Goal: Transaction & Acquisition: Purchase product/service

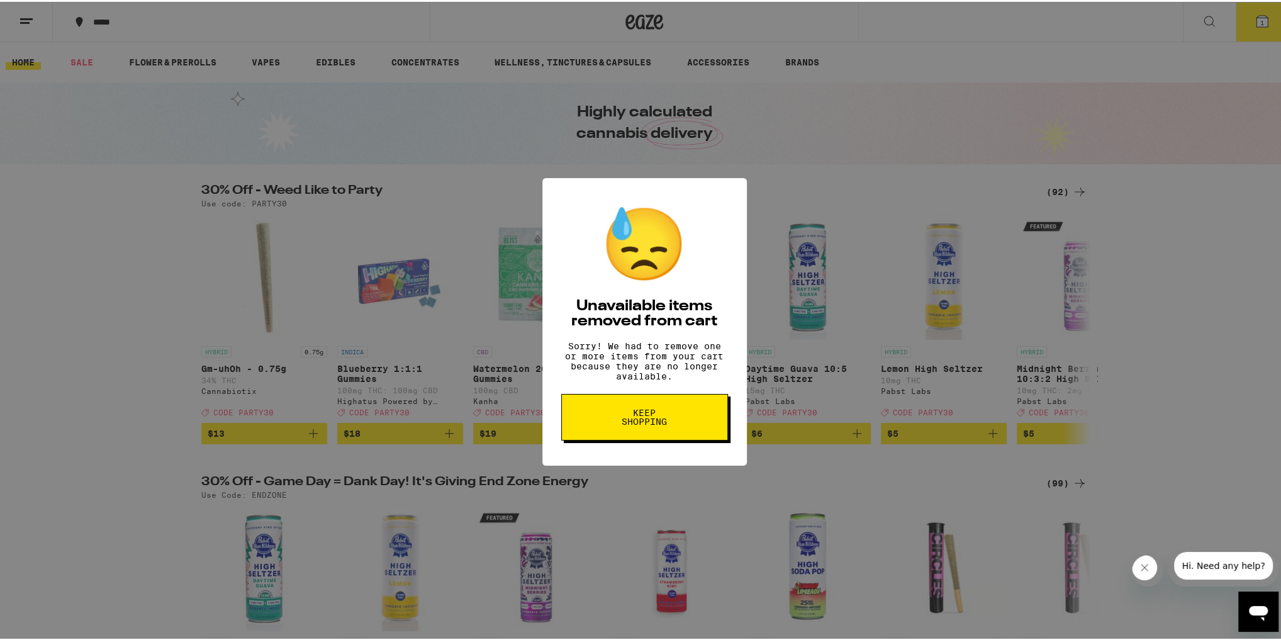
click at [650, 421] on span "Keep Shopping" at bounding box center [644, 415] width 65 height 18
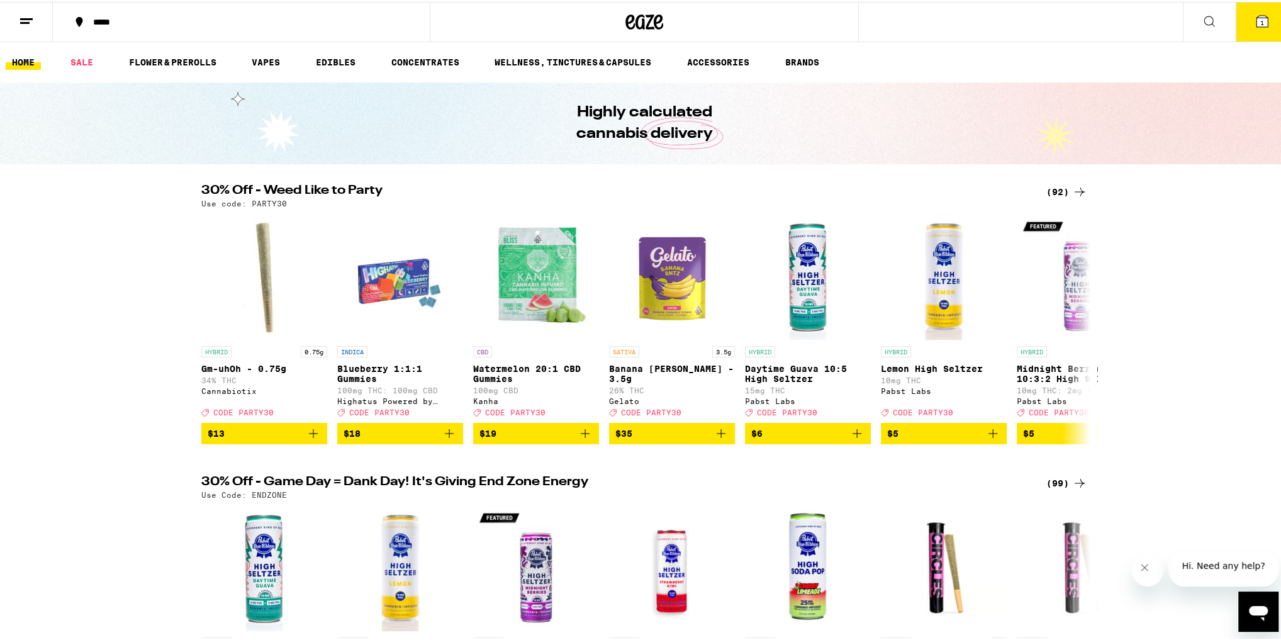
click at [1052, 189] on div "(92)" at bounding box center [1066, 189] width 41 height 15
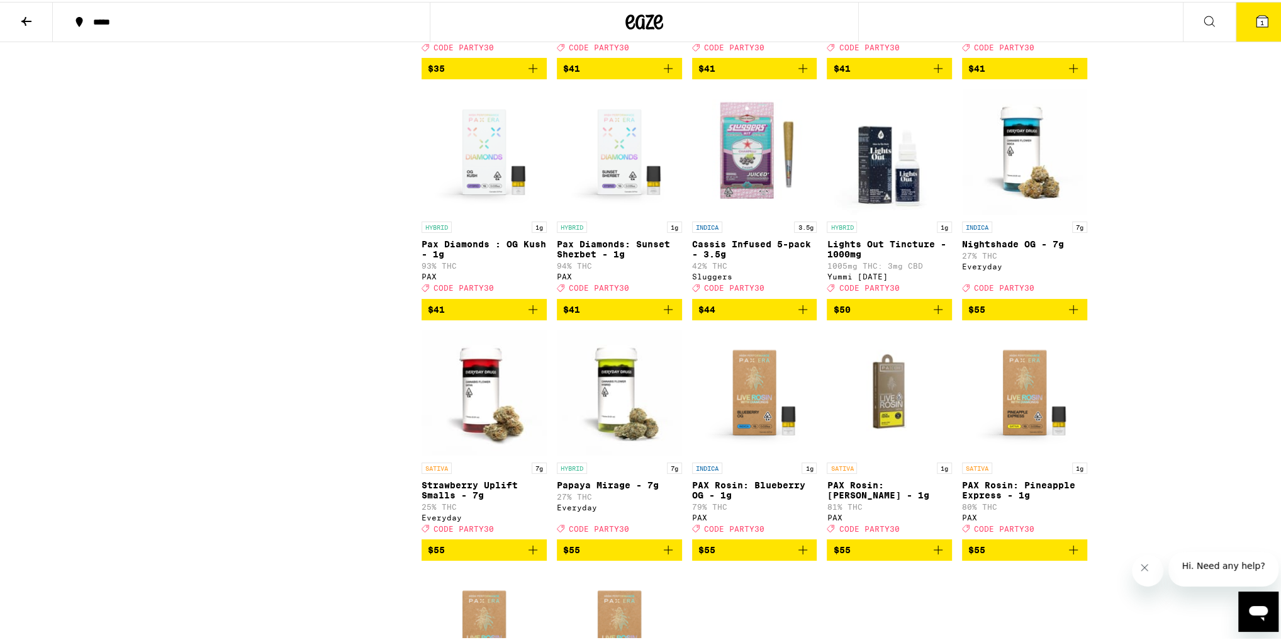
scroll to position [3900, 0]
